Goal: Transaction & Acquisition: Purchase product/service

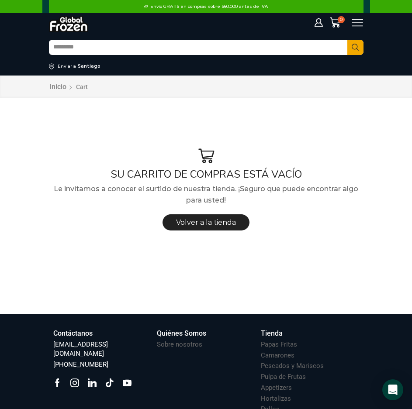
click at [98, 47] on input "Search input" at bounding box center [198, 48] width 298 height 14
click at [80, 26] on img at bounding box center [68, 24] width 39 height 16
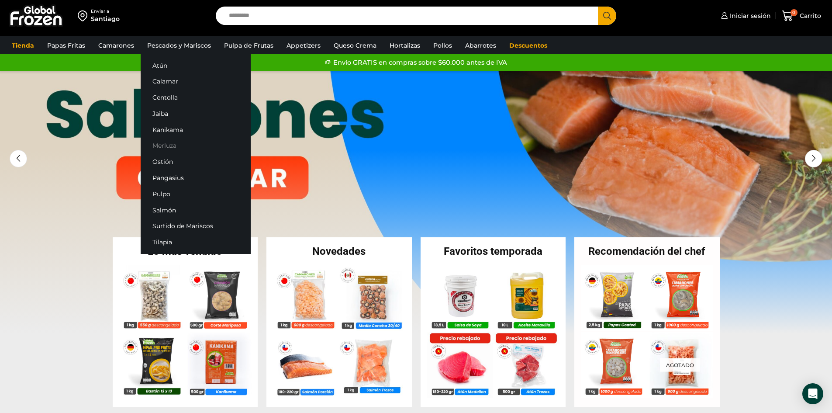
click at [169, 143] on link "Merluza" at bounding box center [196, 146] width 110 height 16
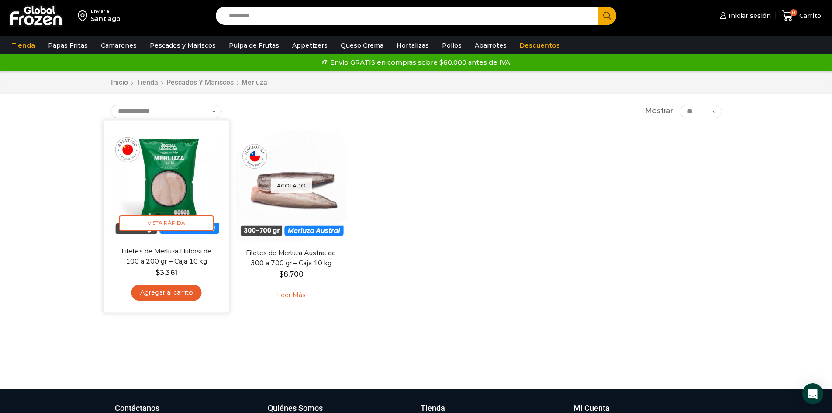
click at [174, 175] on img at bounding box center [166, 183] width 113 height 113
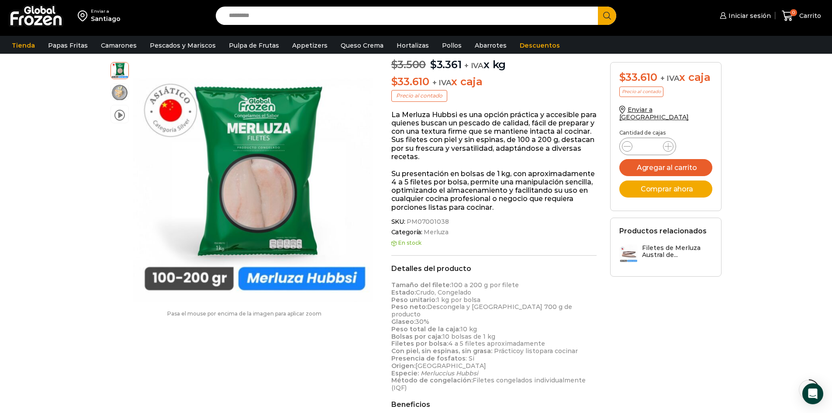
scroll to position [91, 0]
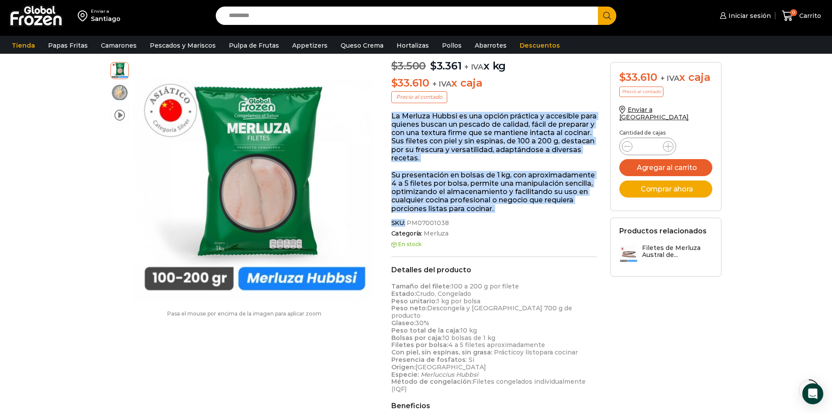
drag, startPoint x: 392, startPoint y: 117, endPoint x: 499, endPoint y: 222, distance: 150.2
click at [499, 222] on div "Filetes de Merluza Hubbsi de 100 a 200 gr – Caja 10 kg $ 3.500 Original price w…" at bounding box center [494, 315] width 219 height 596
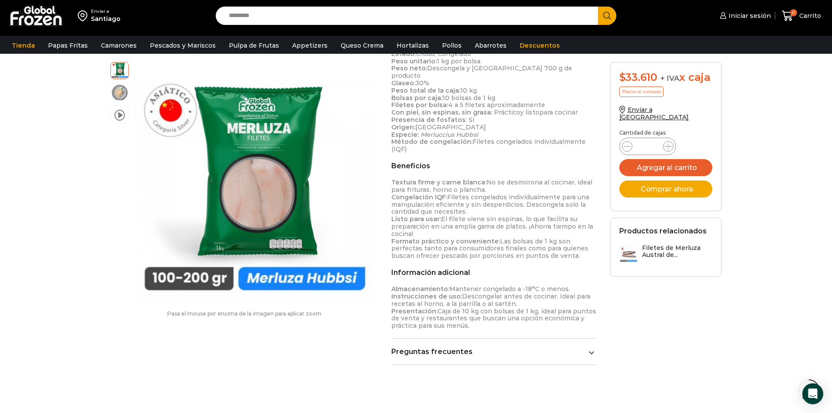
scroll to position [355, 0]
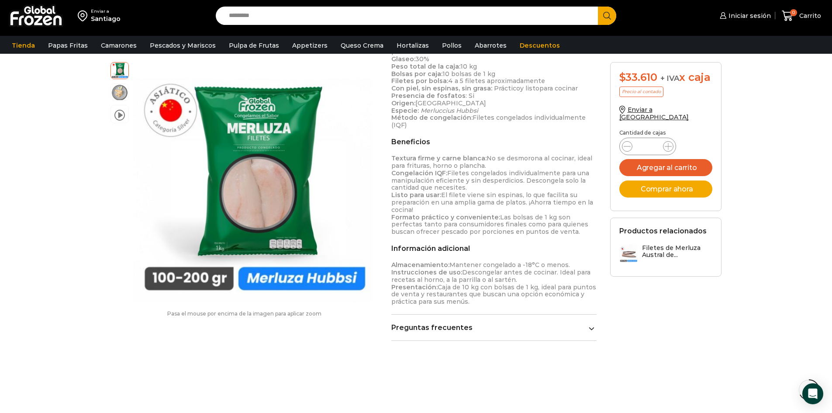
click at [337, 359] on div "video Pasa el mouse por encima de la imagen para aplicar zoom Filetes de Merluz…" at bounding box center [416, 71] width 625 height 637
